Goal: Information Seeking & Learning: Compare options

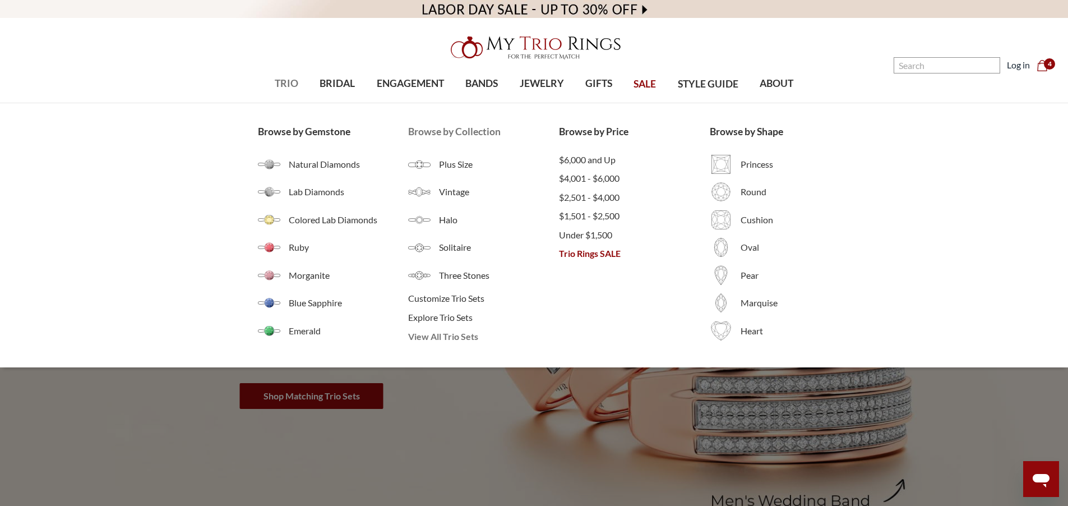
click at [434, 340] on span "View All Trio Sets" at bounding box center [483, 336] width 151 height 13
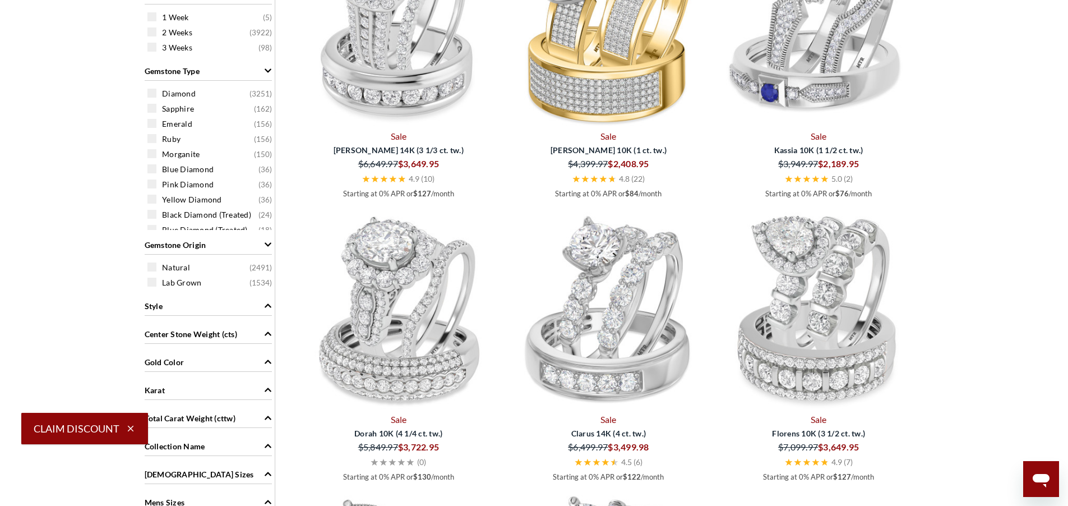
scroll to position [808, 0]
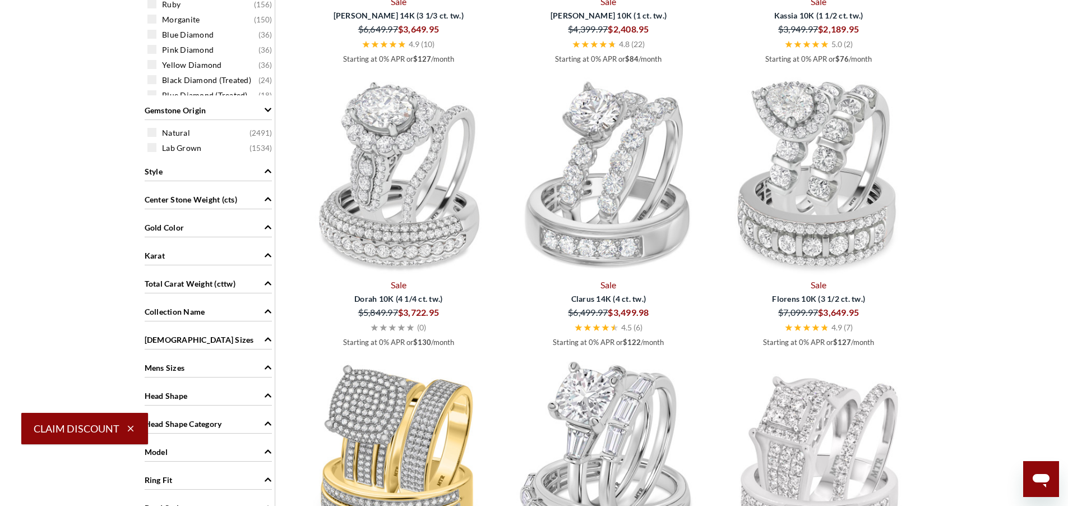
click at [268, 172] on icon "Style" at bounding box center [268, 171] width 8 height 8
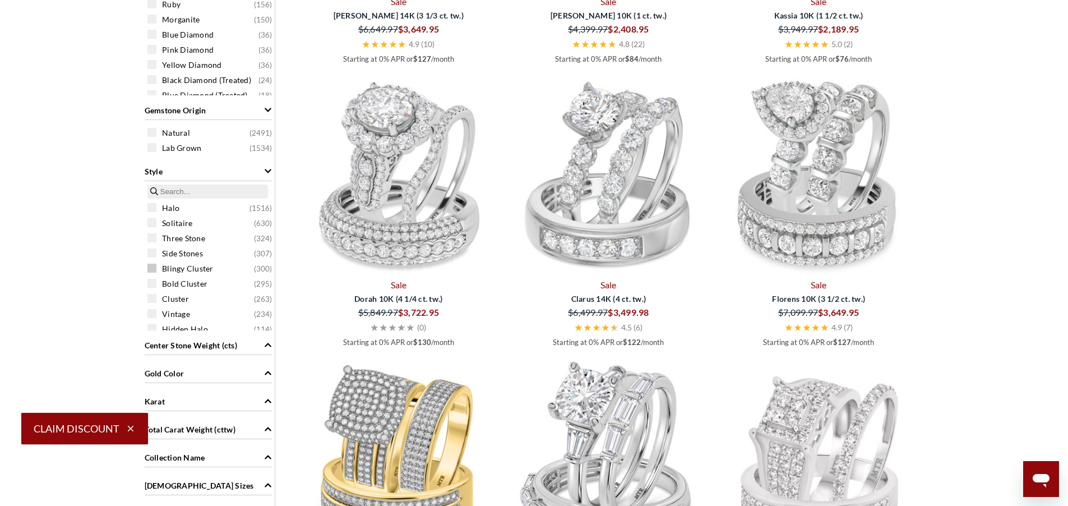
click at [193, 271] on span "Blingy Cluster" at bounding box center [188, 268] width 52 height 11
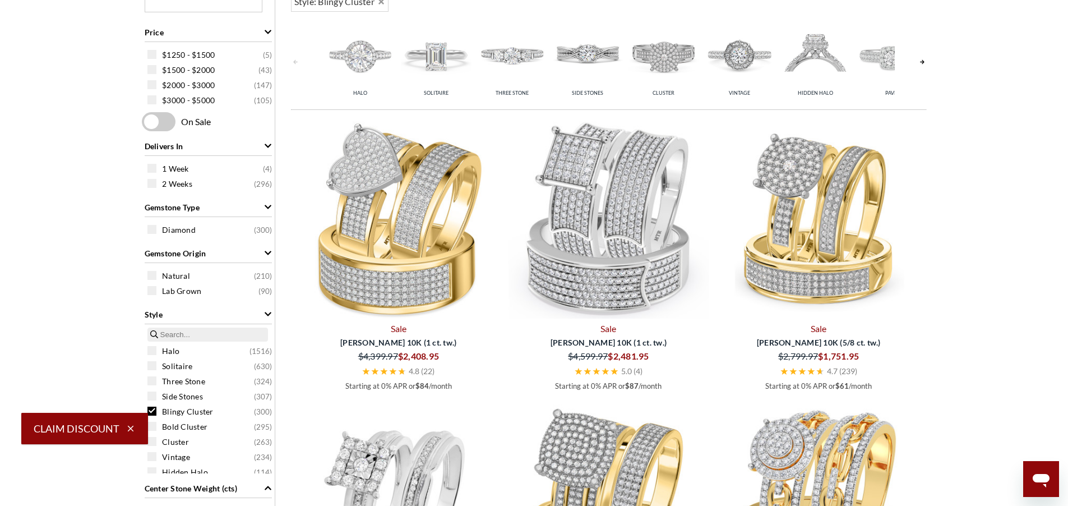
scroll to position [530, 0]
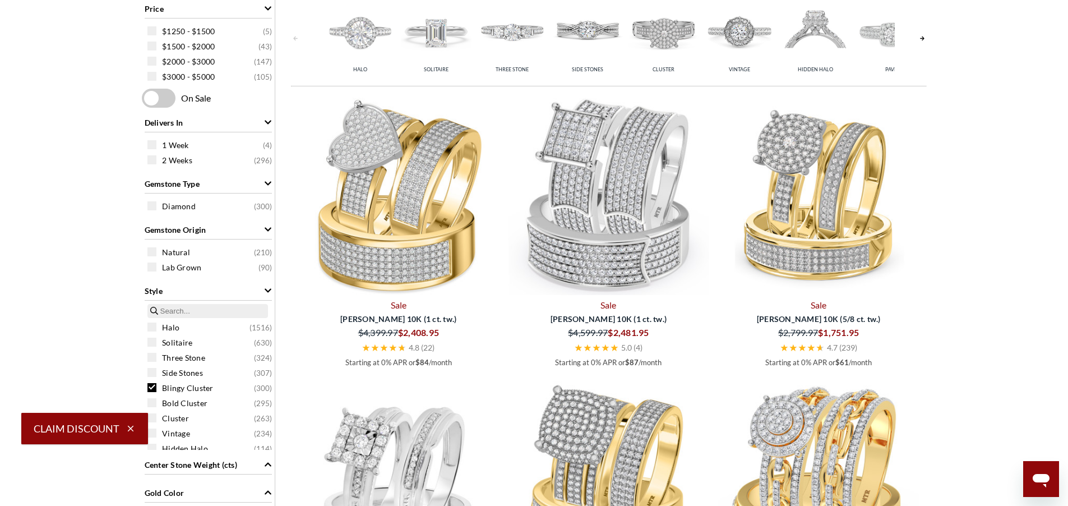
click at [924, 38] on link at bounding box center [922, 38] width 9 height 89
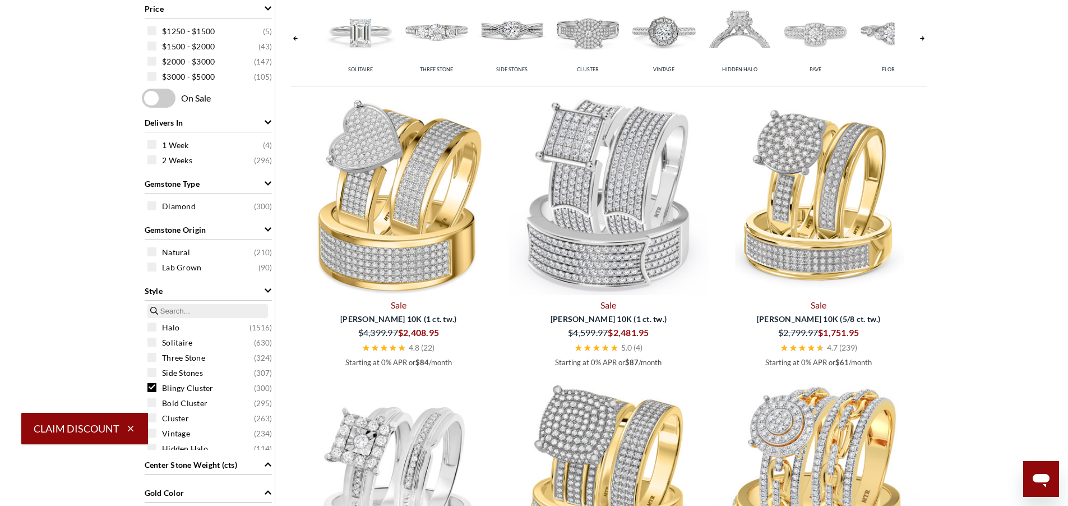
click at [924, 38] on link at bounding box center [922, 38] width 9 height 89
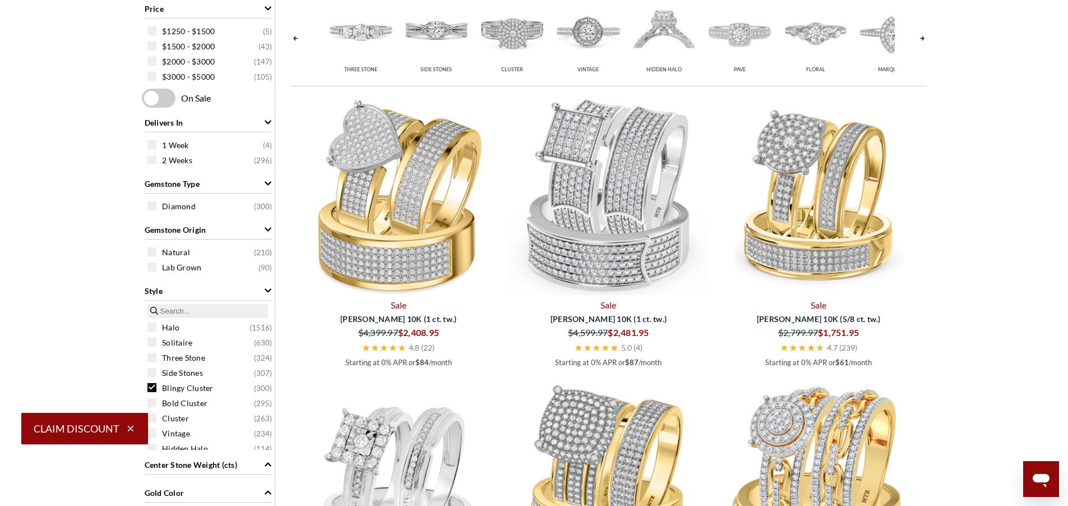
click at [924, 38] on link at bounding box center [922, 38] width 9 height 89
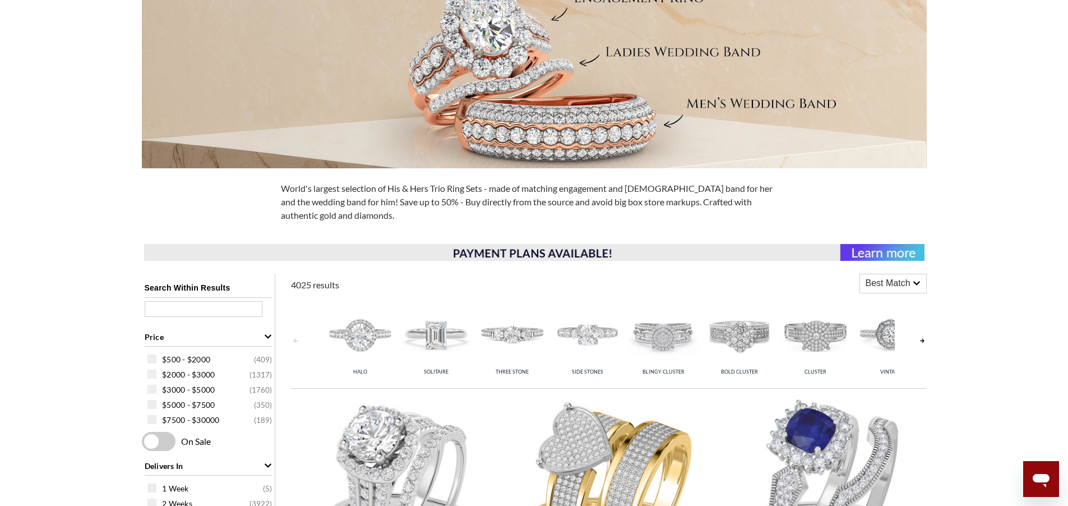
click at [670, 339] on img at bounding box center [664, 334] width 70 height 70
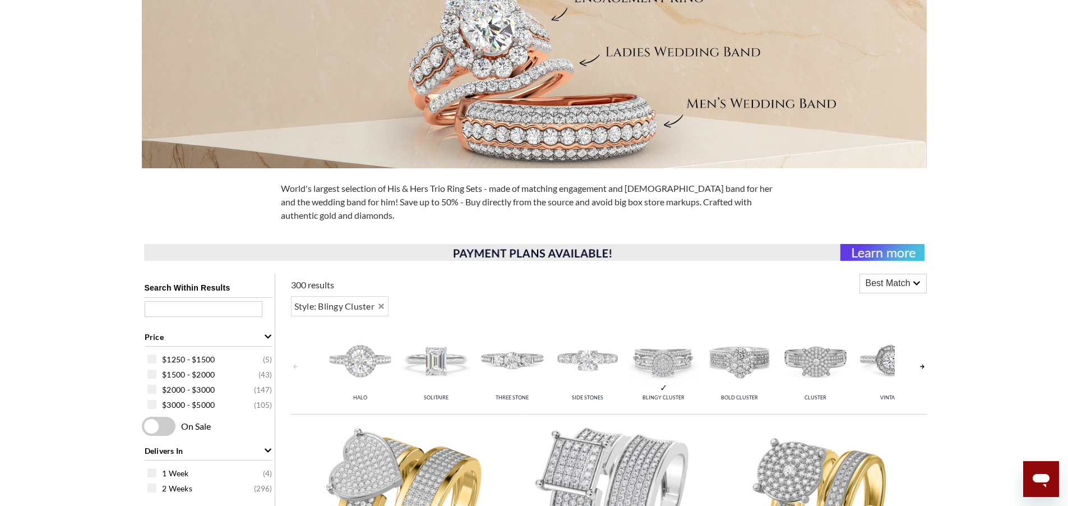
click at [741, 361] on img at bounding box center [739, 360] width 70 height 70
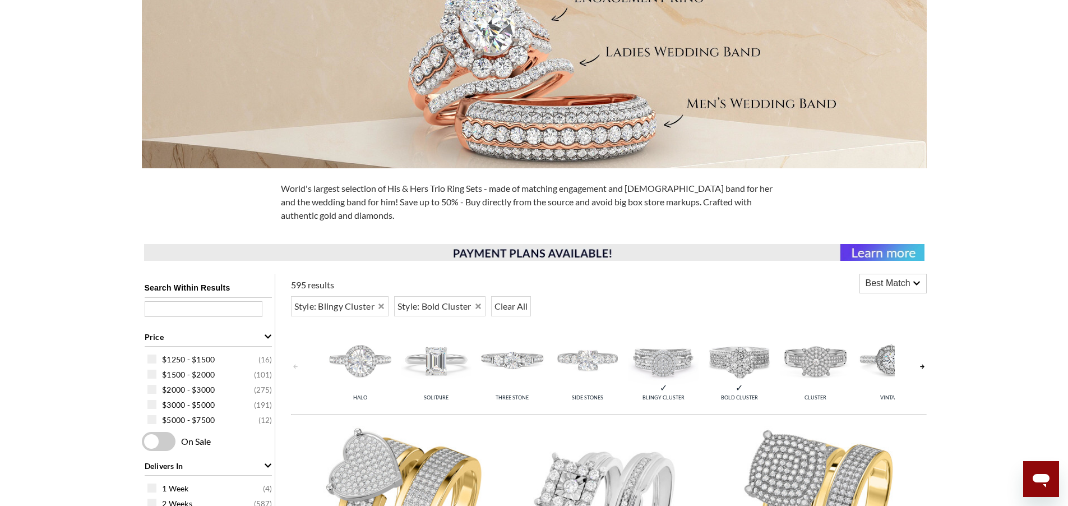
click at [587, 359] on img at bounding box center [588, 360] width 70 height 70
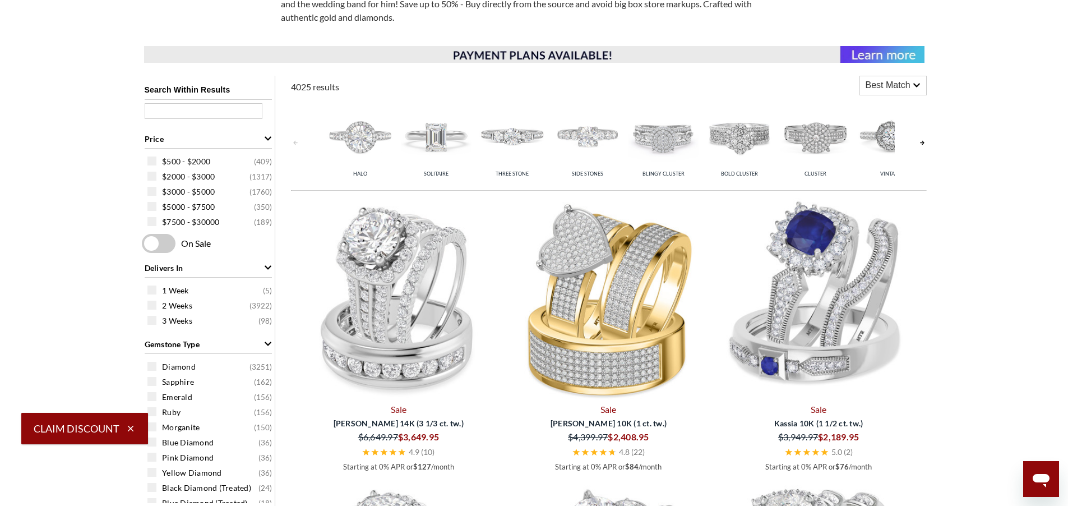
scroll to position [337, 0]
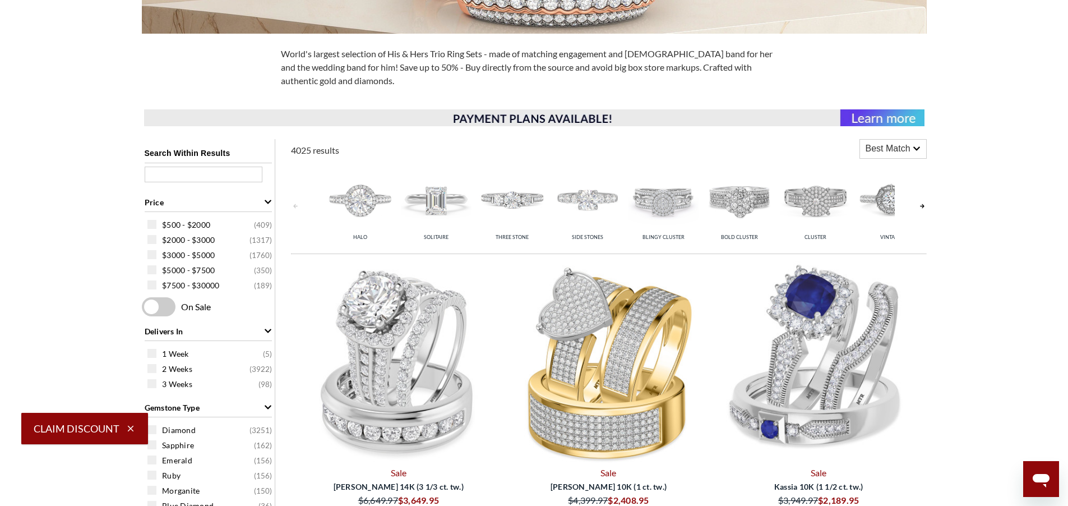
click at [676, 200] on img at bounding box center [664, 199] width 70 height 70
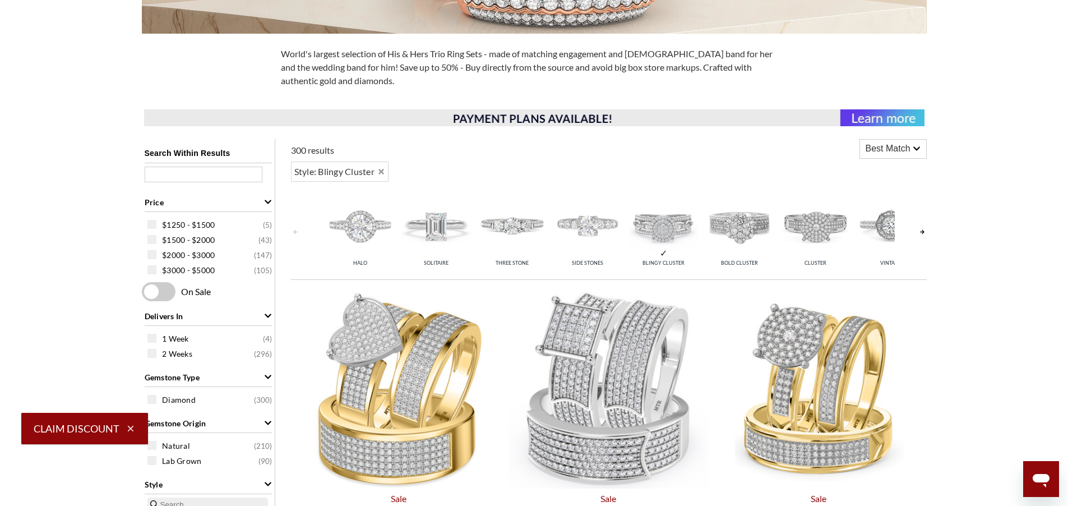
click at [733, 225] on img at bounding box center [739, 225] width 70 height 70
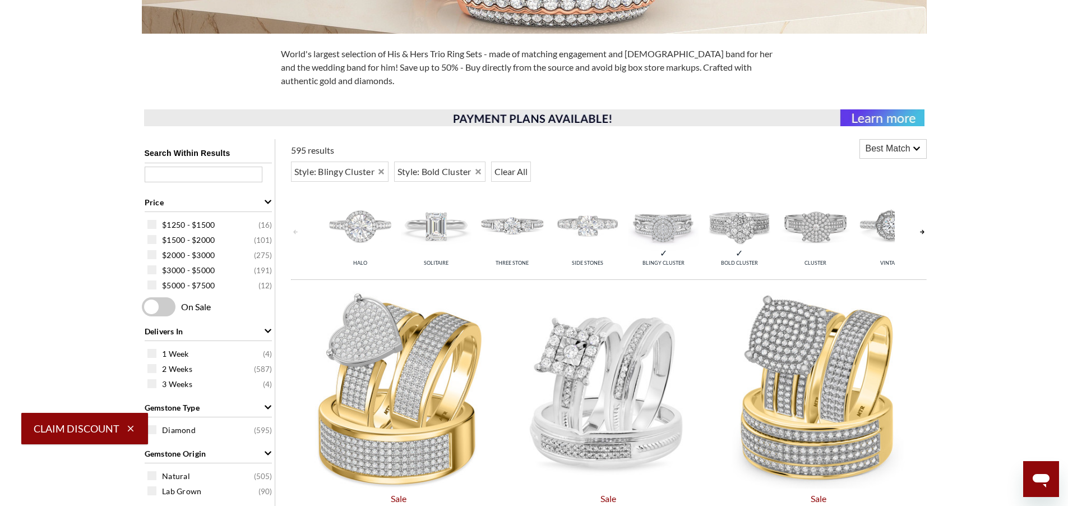
click at [667, 234] on img at bounding box center [664, 225] width 70 height 70
